Goal: Find specific fact: Find specific fact

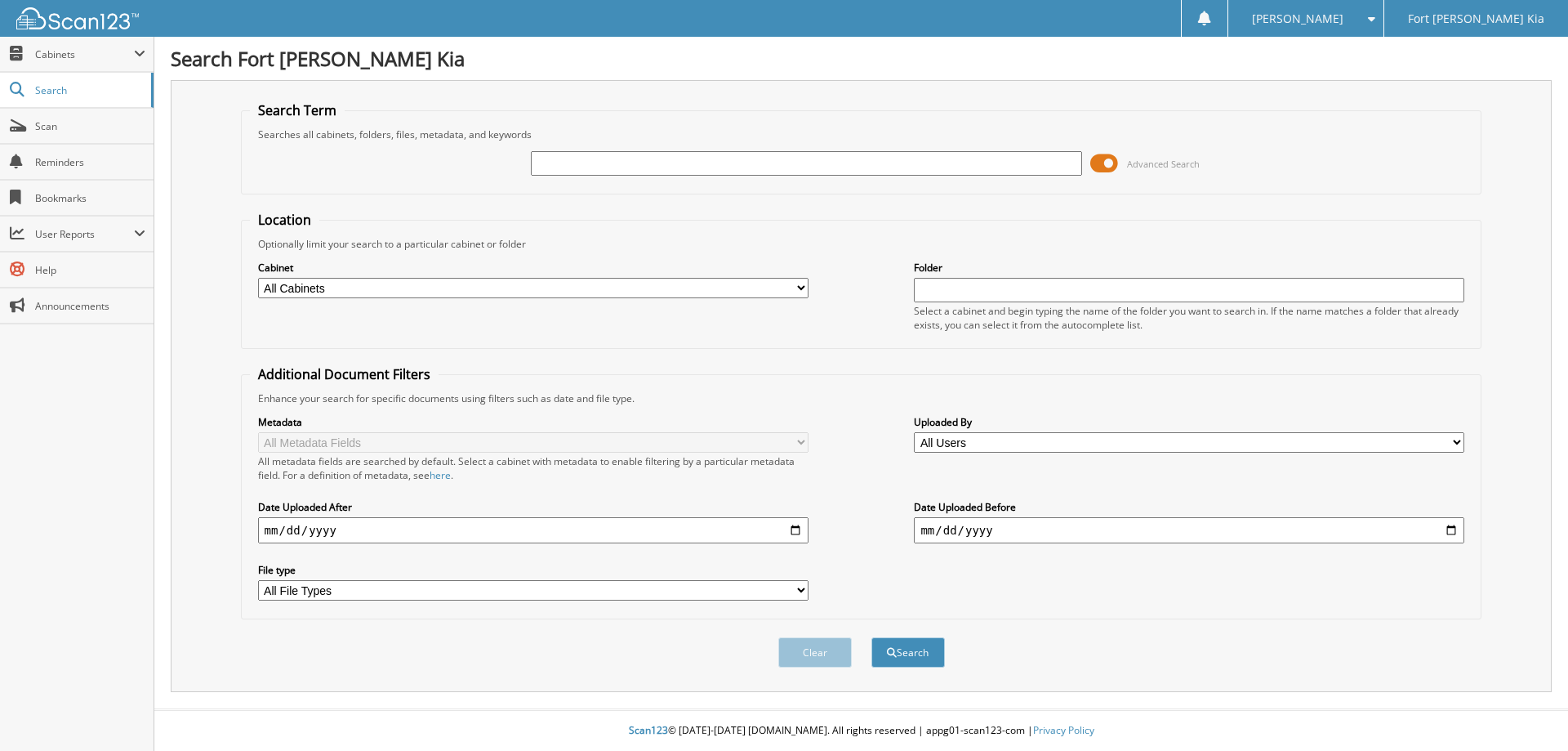
click at [1109, 160] on span at bounding box center [1104, 164] width 28 height 24
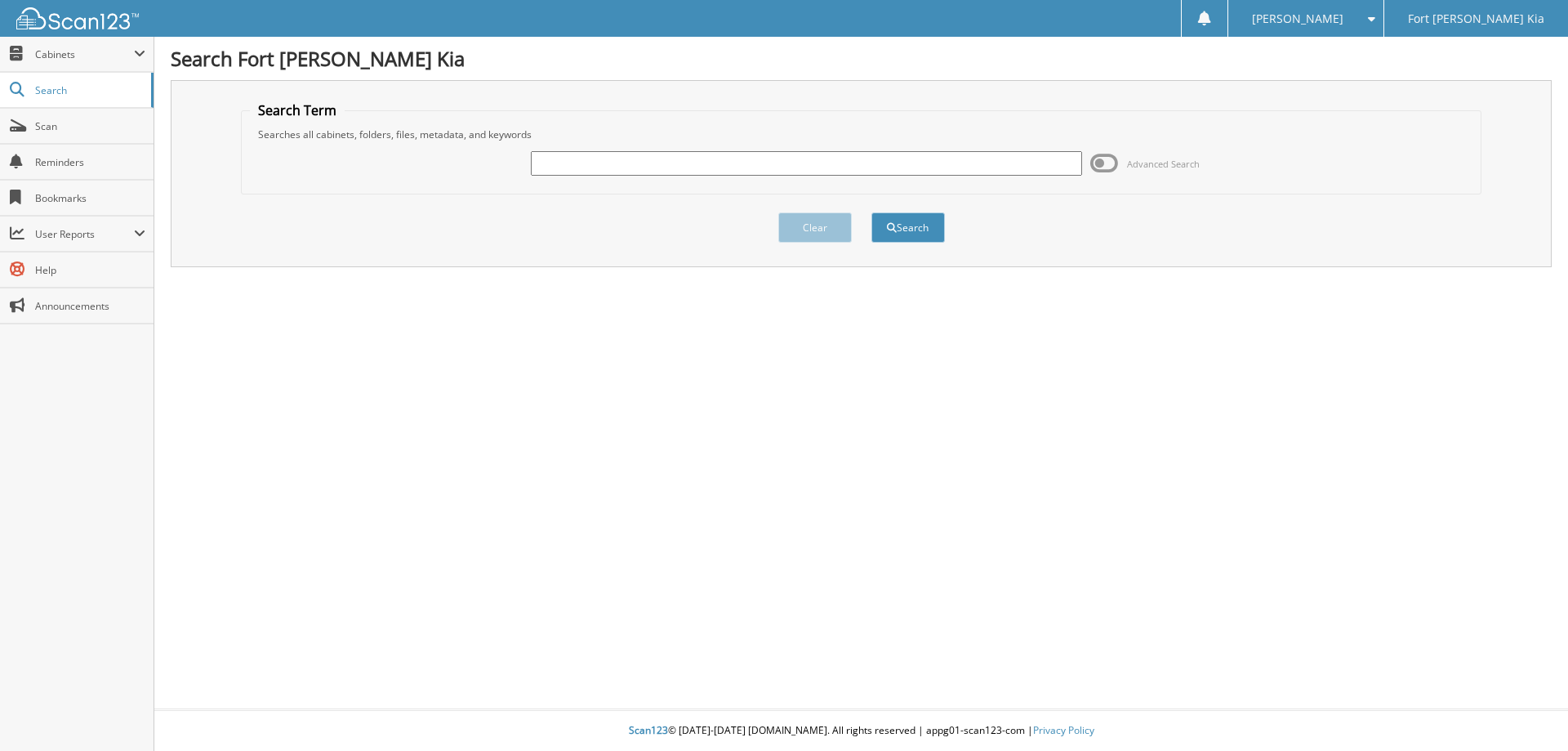
paste input "LH168608Q"
type input "LH168608Q"
click at [918, 228] on button "Search" at bounding box center [908, 227] width 73 height 30
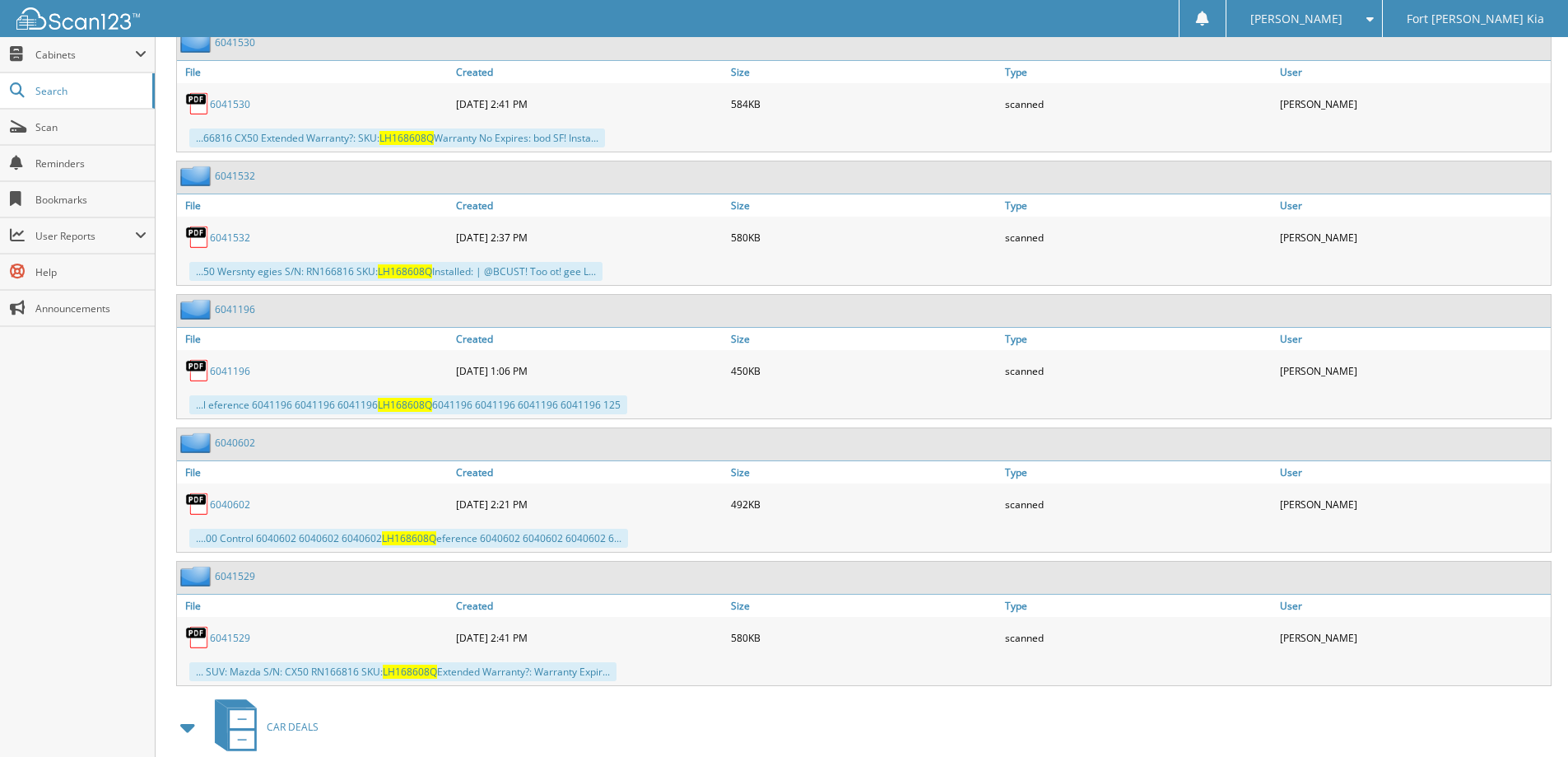
scroll to position [1387, 0]
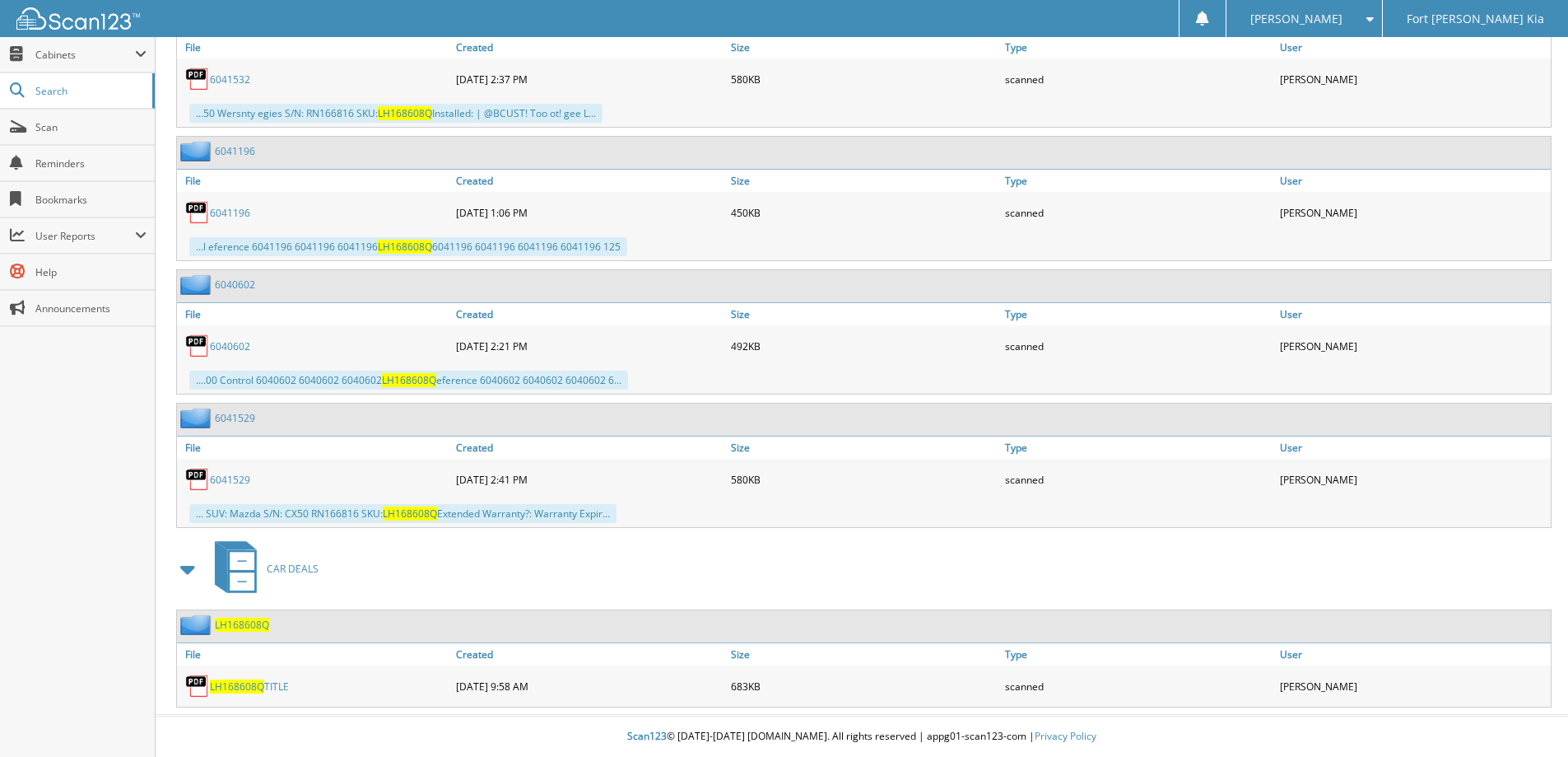
click at [244, 685] on span "LH168608Q" at bounding box center [237, 686] width 54 height 14
click at [244, 621] on span "LH168608Q" at bounding box center [242, 625] width 54 height 14
